Goal: Information Seeking & Learning: Learn about a topic

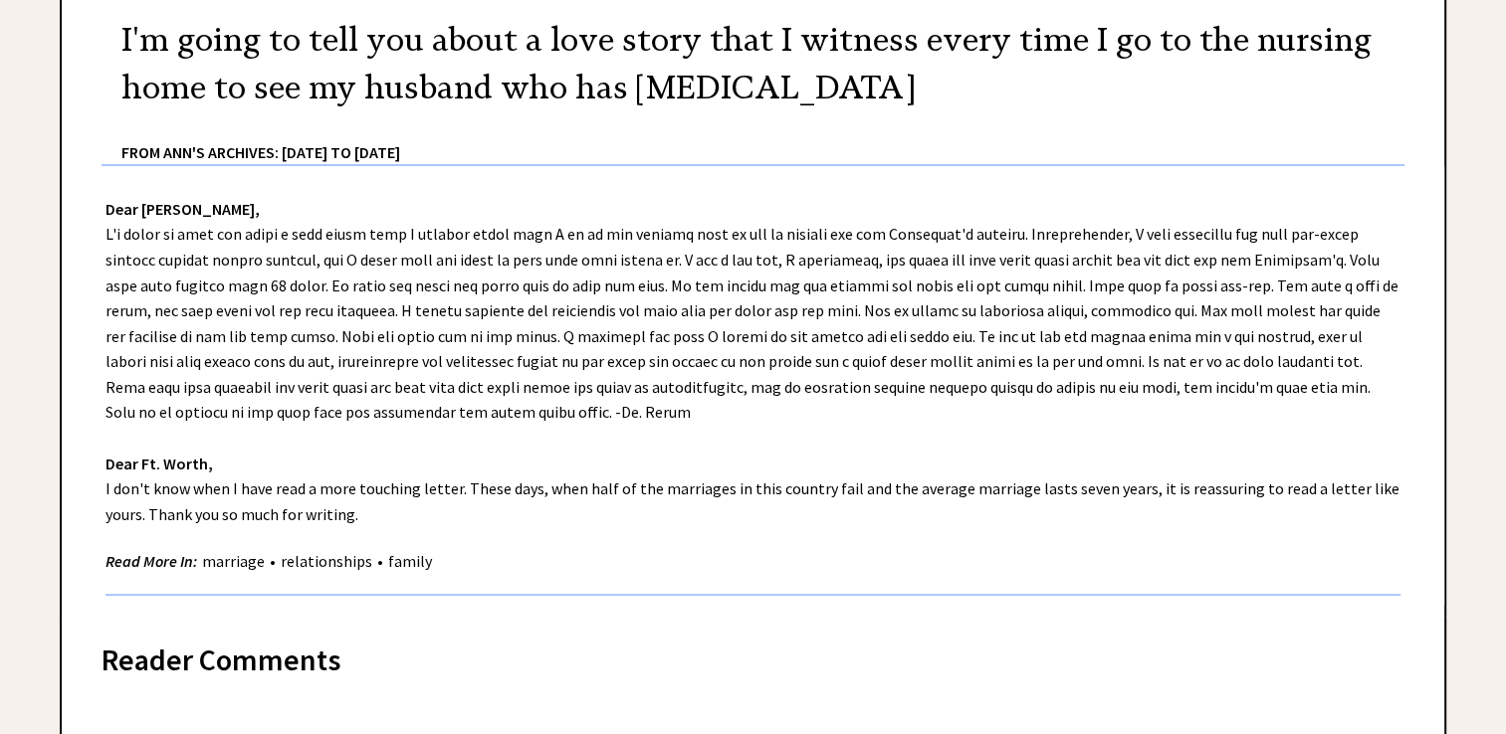
scroll to position [364, 0]
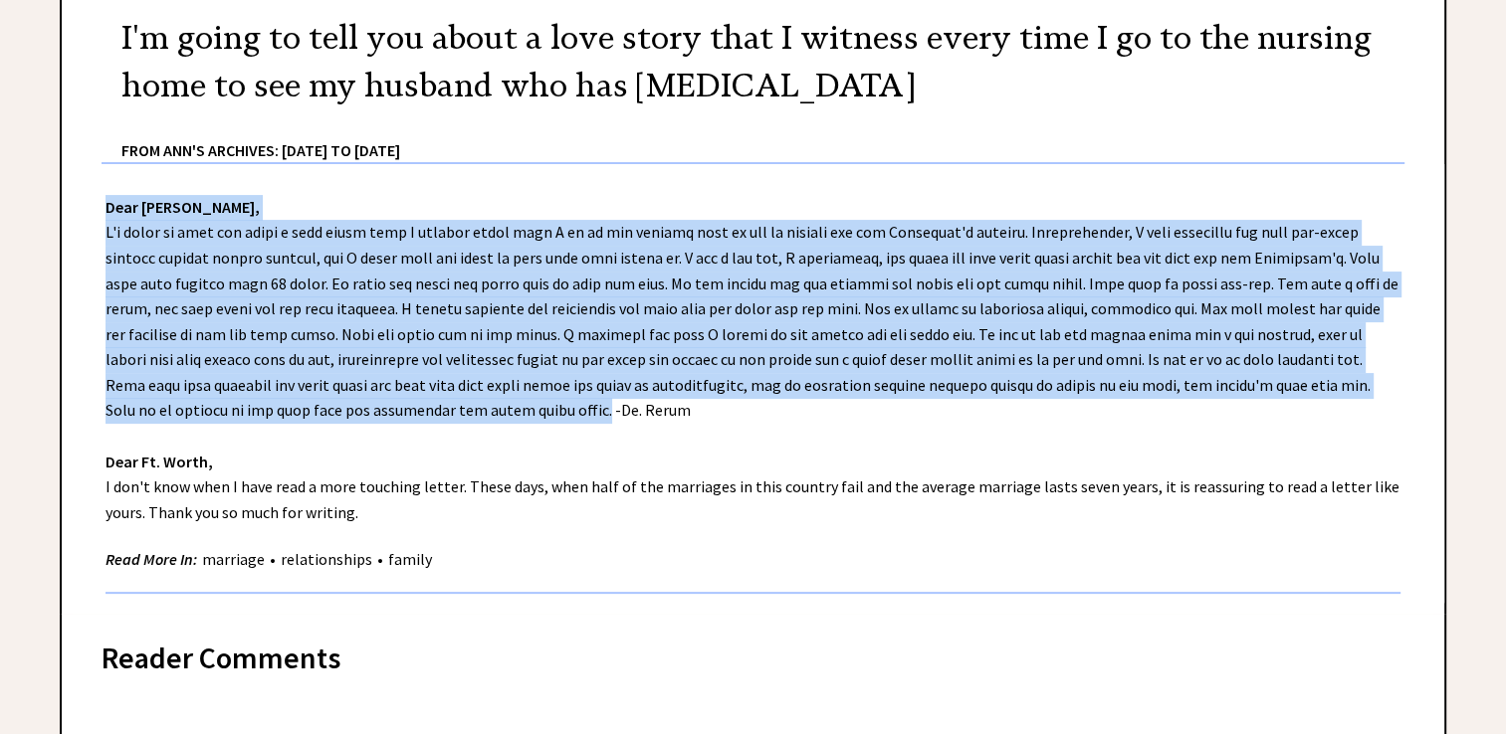
drag, startPoint x: 346, startPoint y: 408, endPoint x: 101, endPoint y: 209, distance: 316.3
click at [101, 209] on div "Dear Ann Landers, Dear Ft. Worth, I don't know when I have read a more touching…" at bounding box center [753, 389] width 1382 height 451
copy div "Dear Ann Landers, I'm going to tell you about a love story that I witness every…"
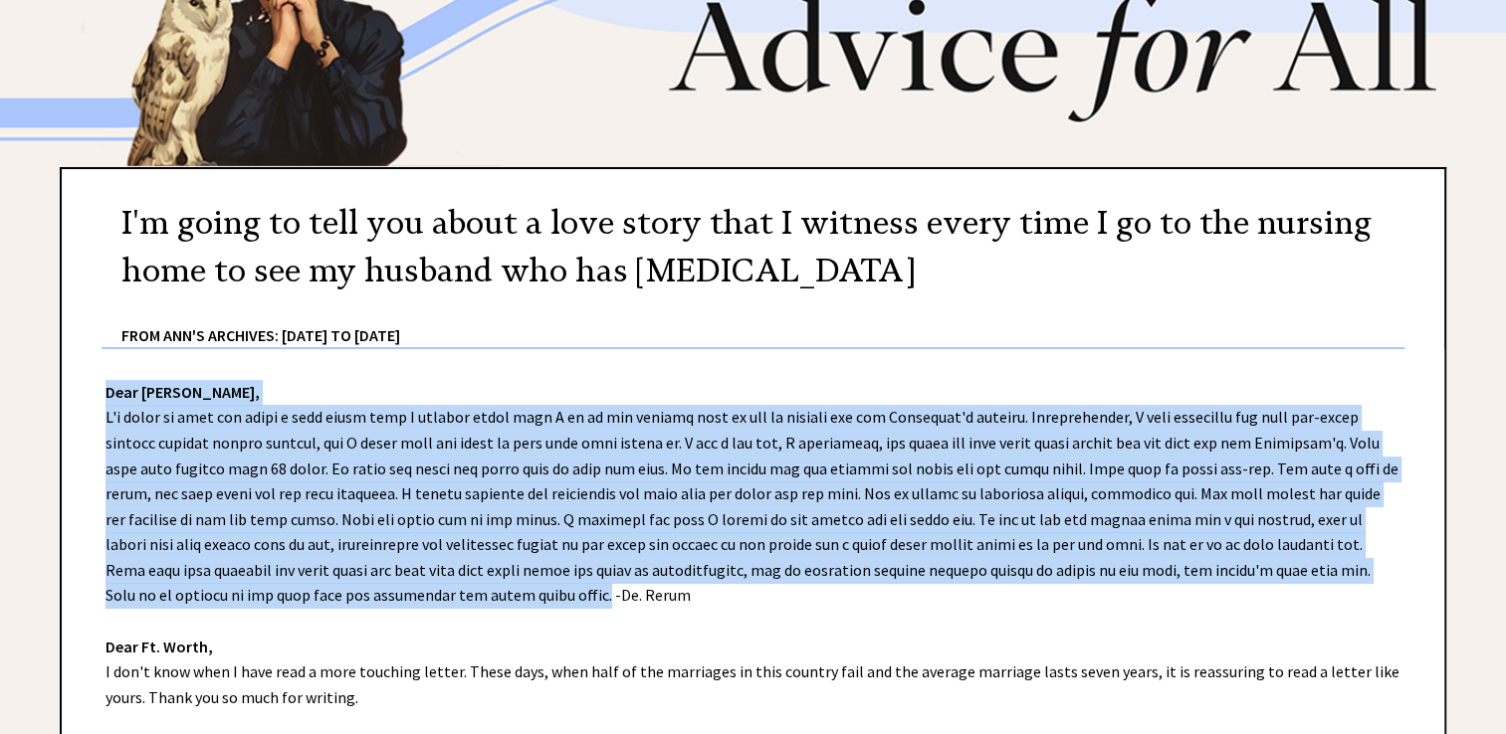
scroll to position [0, 0]
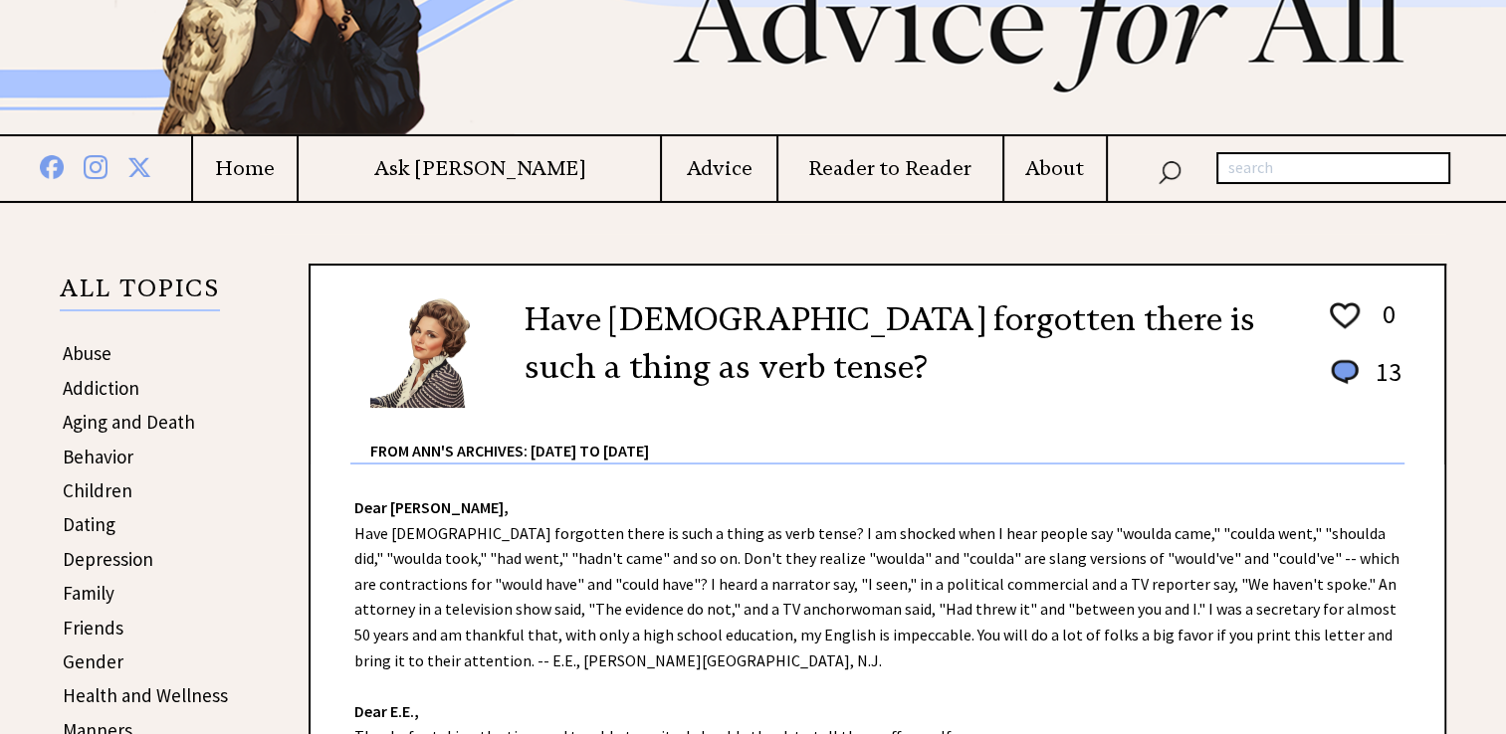
scroll to position [187, 0]
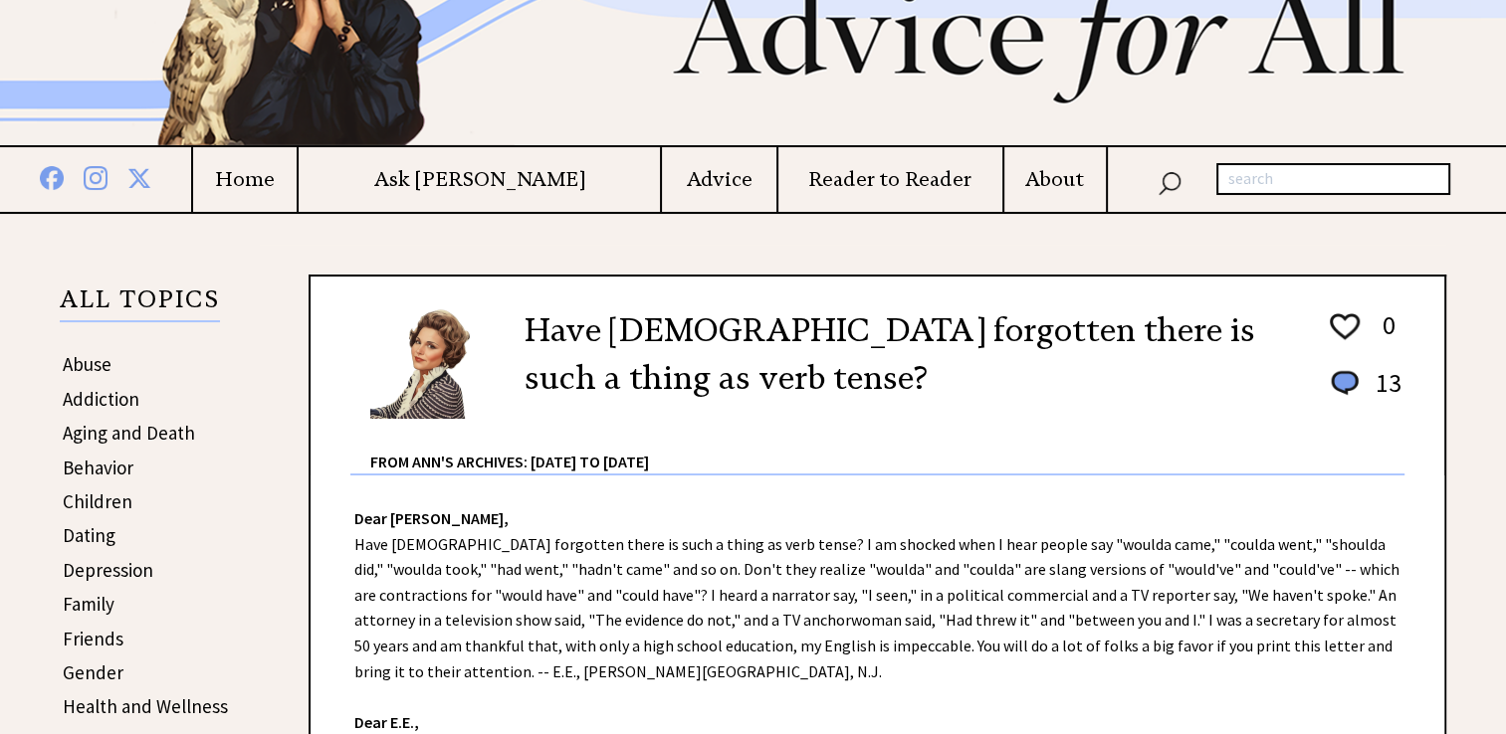
click at [297, 177] on h4 "Home" at bounding box center [244, 179] width 103 height 25
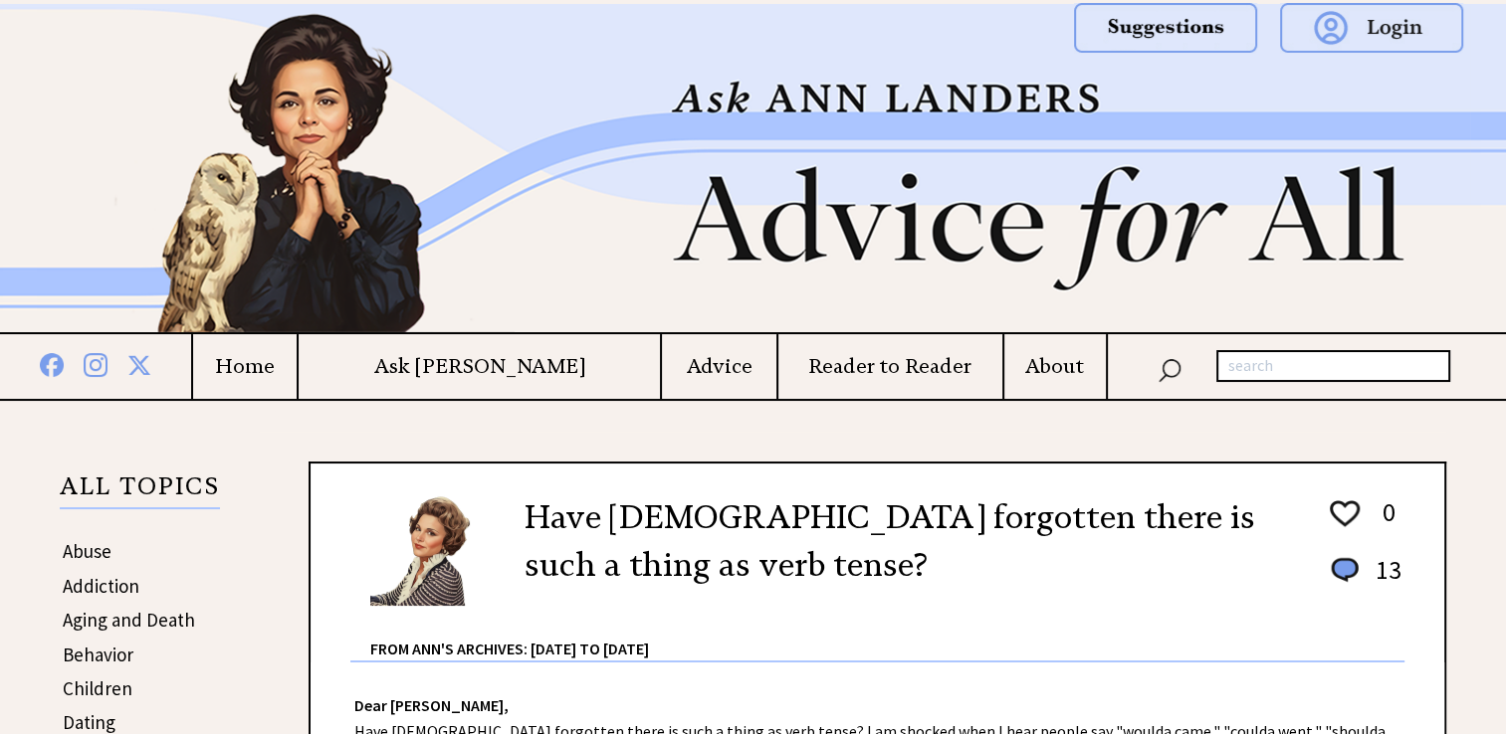
click at [1022, 361] on h4 "About" at bounding box center [1054, 366] width 101 height 25
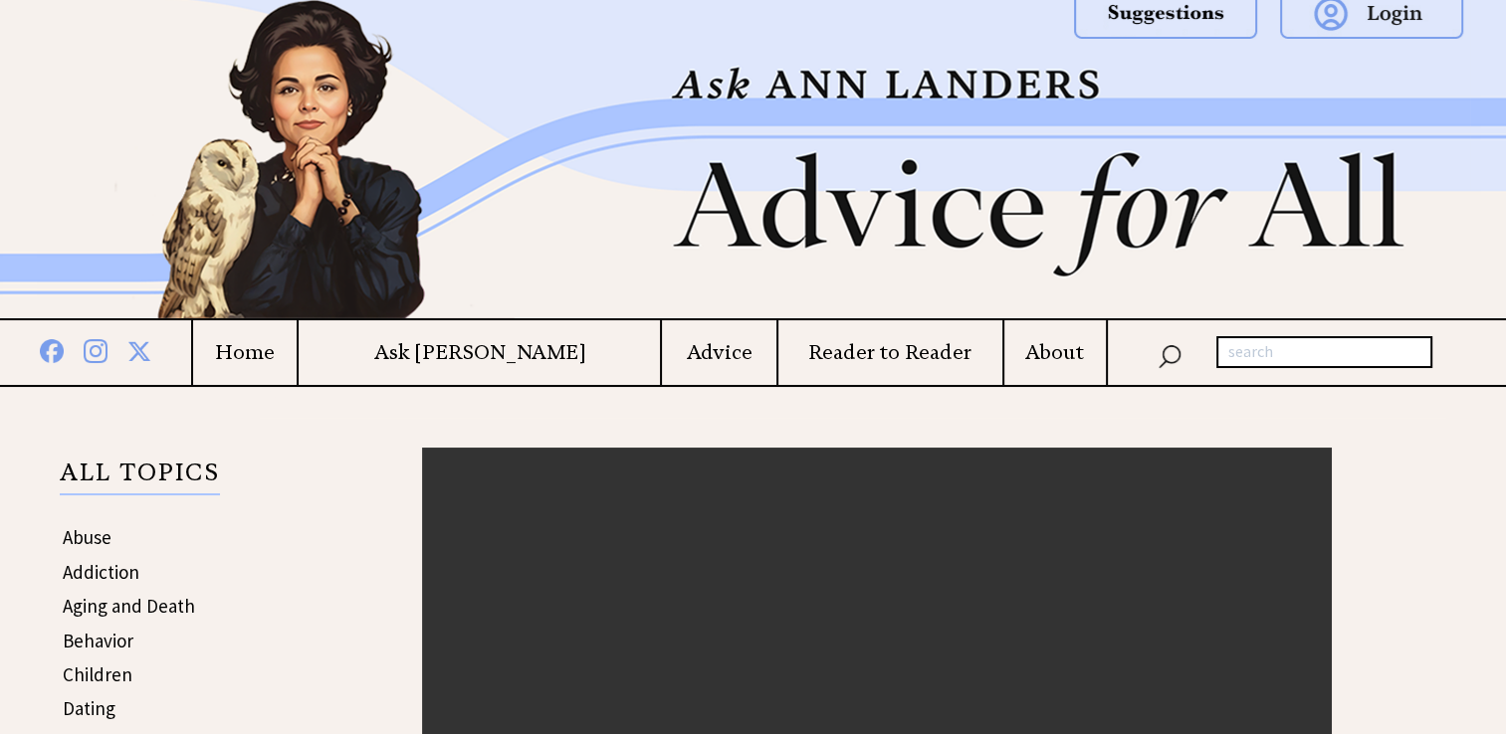
scroll to position [12, 0]
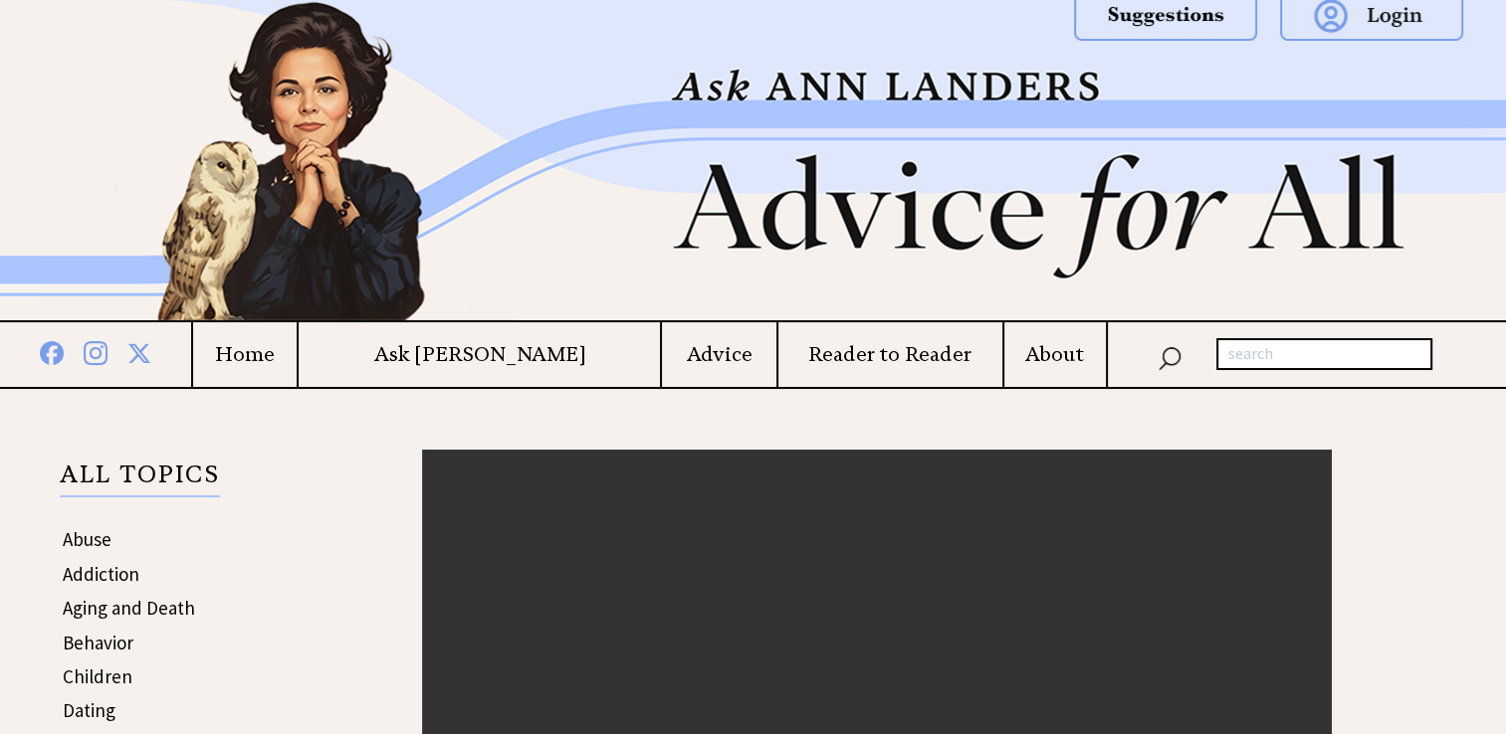
click at [1027, 342] on h4 "About" at bounding box center [1054, 354] width 101 height 25
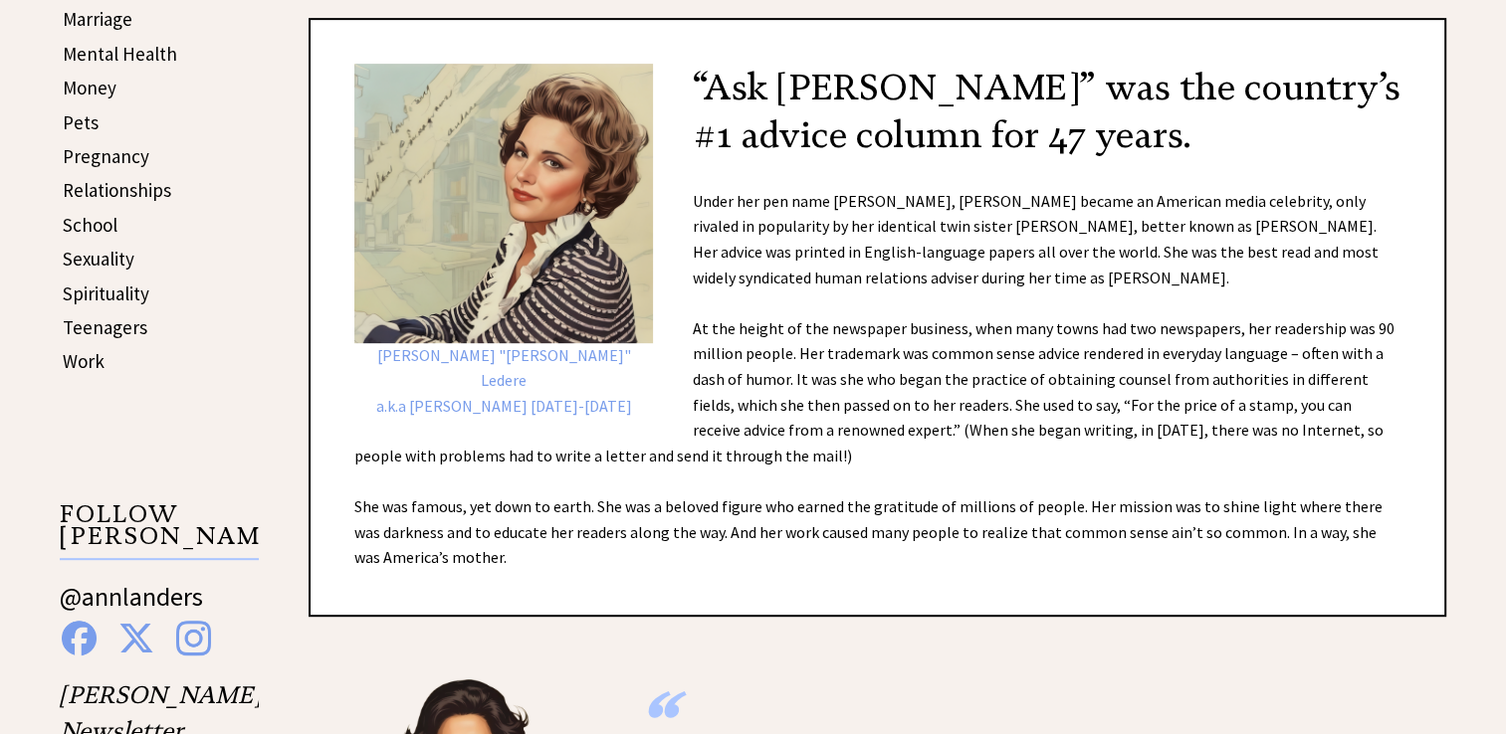
scroll to position [942, 0]
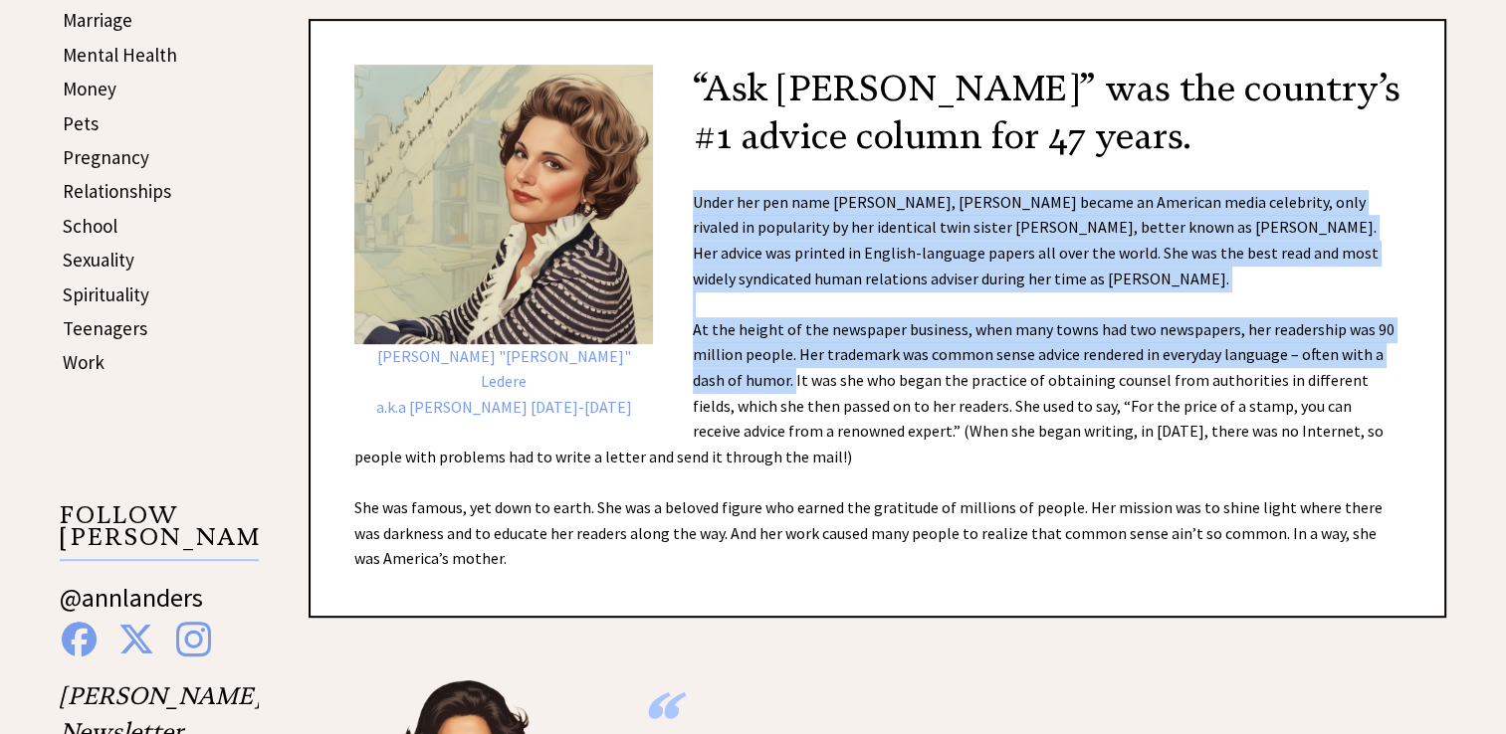
drag, startPoint x: 792, startPoint y: 438, endPoint x: 697, endPoint y: 245, distance: 215.4
click at [697, 245] on div "[PERSON_NAME] "[PERSON_NAME]" Ledere a.k.a [PERSON_NAME] [DATE]-[DATE] “Ask [PE…" at bounding box center [876, 318] width 1137 height 599
copy div "Under her pen name [PERSON_NAME], [PERSON_NAME] became an American media celebr…"
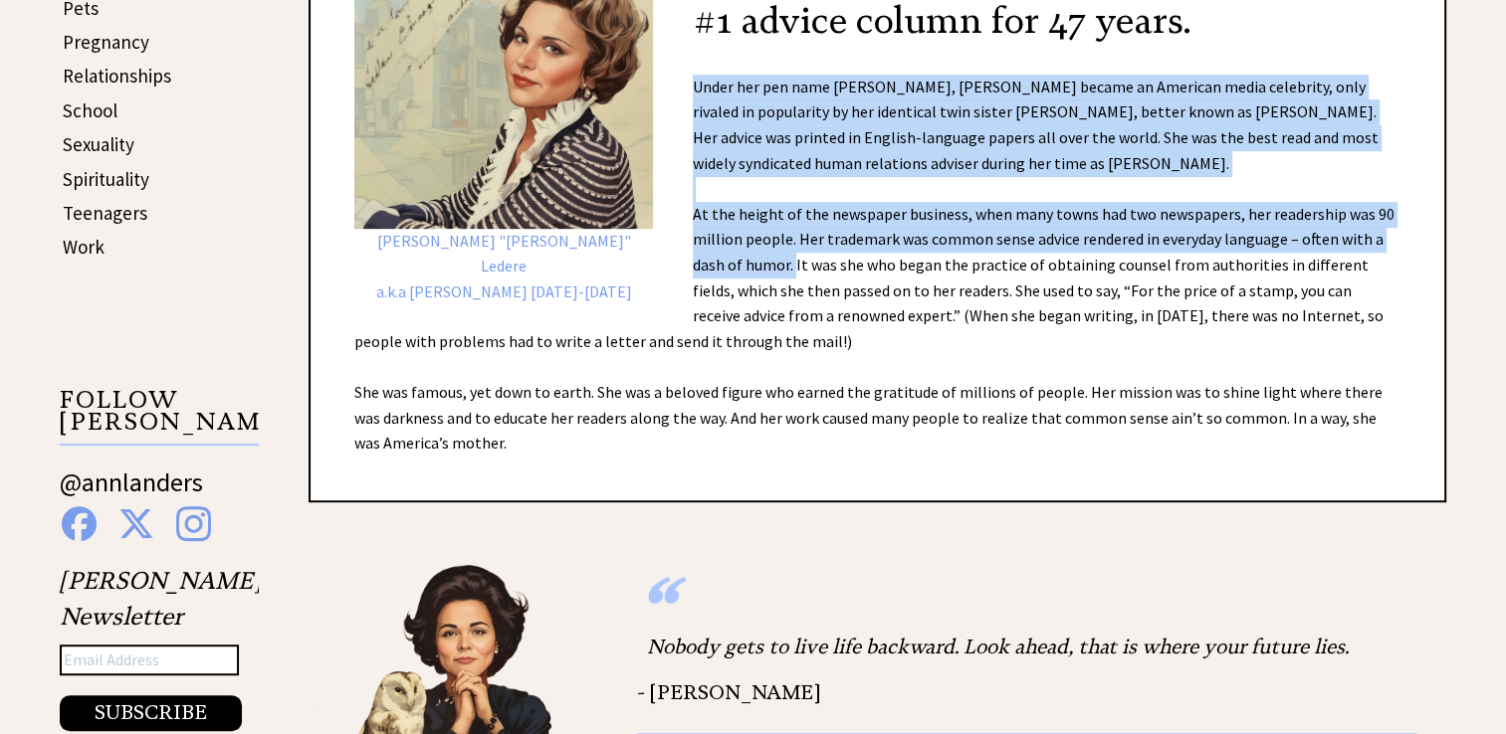
scroll to position [1055, 0]
